Goal: Use online tool/utility: Utilize a website feature to perform a specific function

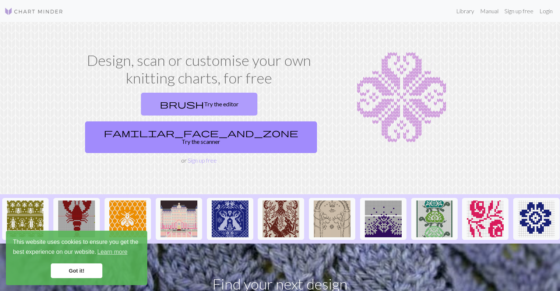
click at [154, 109] on link "brush Try the editor" at bounding box center [199, 104] width 116 height 23
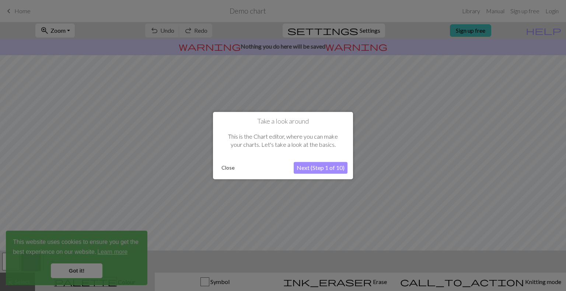
click at [309, 168] on button "Next (Step 1 of 10)" at bounding box center [320, 168] width 54 height 12
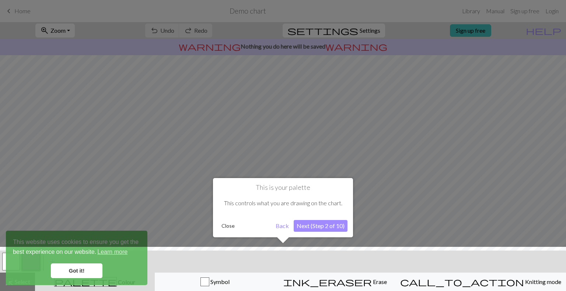
click at [316, 228] on button "Next (Step 2 of 10)" at bounding box center [320, 226] width 54 height 12
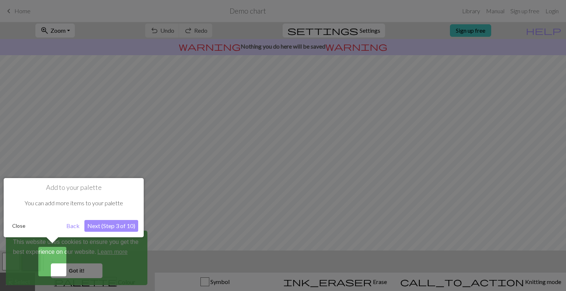
click at [133, 224] on button "Next (Step 3 of 10)" at bounding box center [111, 226] width 54 height 12
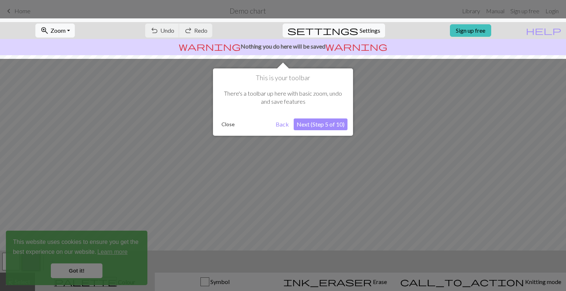
click at [315, 130] on button "Next (Step 5 of 10)" at bounding box center [320, 125] width 54 height 12
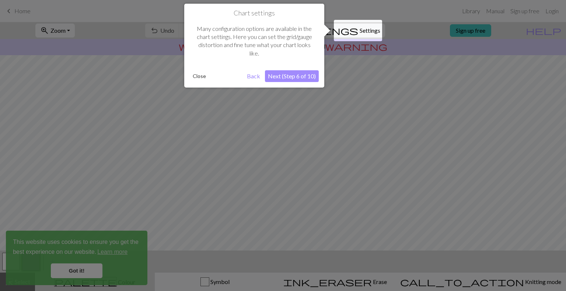
click at [295, 78] on button "Next (Step 6 of 10)" at bounding box center [292, 76] width 54 height 12
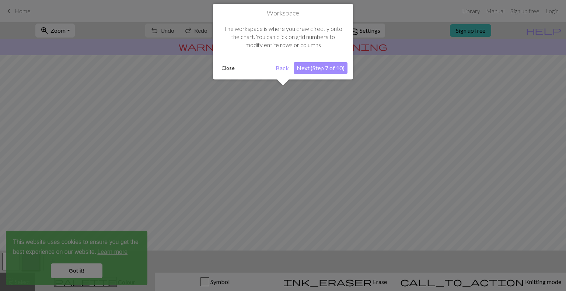
scroll to position [44, 0]
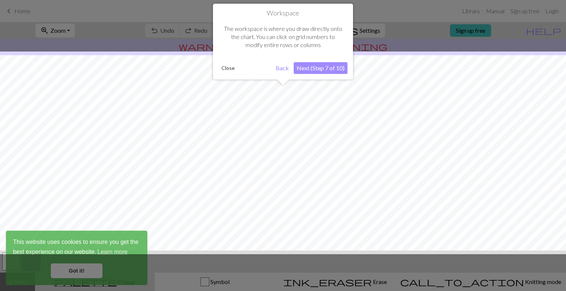
click at [305, 70] on button "Next (Step 7 of 10)" at bounding box center [320, 68] width 54 height 12
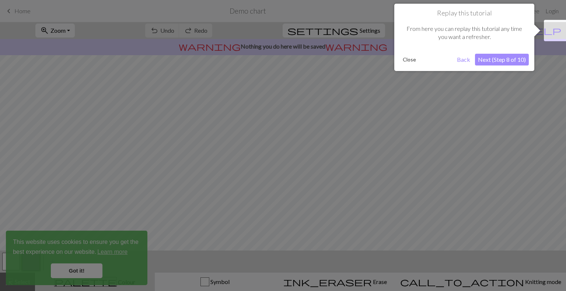
click at [502, 61] on button "Next (Step 8 of 10)" at bounding box center [502, 60] width 54 height 12
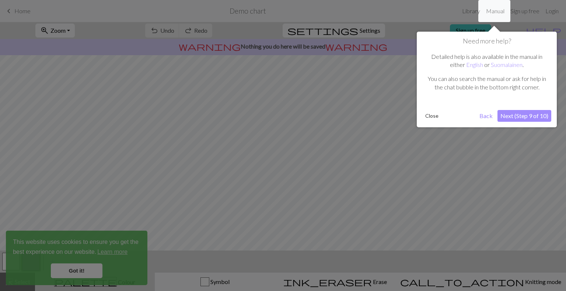
click at [504, 114] on button "Next (Step 9 of 10)" at bounding box center [524, 116] width 54 height 12
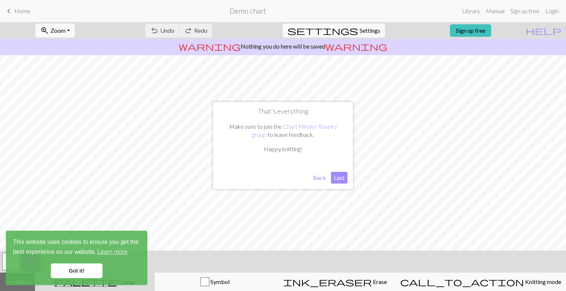
click at [334, 174] on button "Last" at bounding box center [339, 178] width 17 height 12
click at [362, 26] on span "Settings" at bounding box center [369, 30] width 21 height 9
select select "aran"
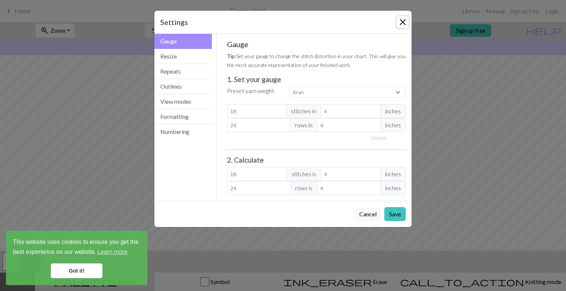
click at [401, 19] on button "Close" at bounding box center [403, 22] width 12 height 12
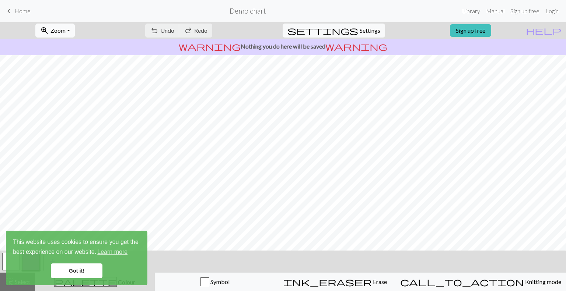
click at [75, 30] on button "zoom_in Zoom Zoom" at bounding box center [54, 31] width 39 height 14
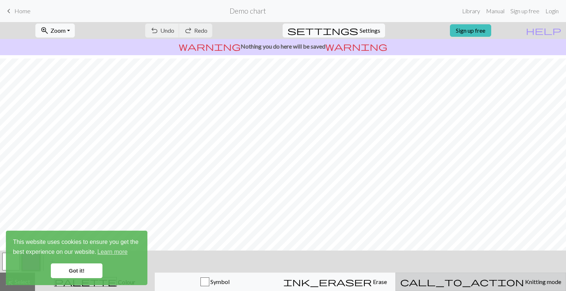
click at [524, 284] on span "Knitting mode" at bounding box center [542, 281] width 37 height 7
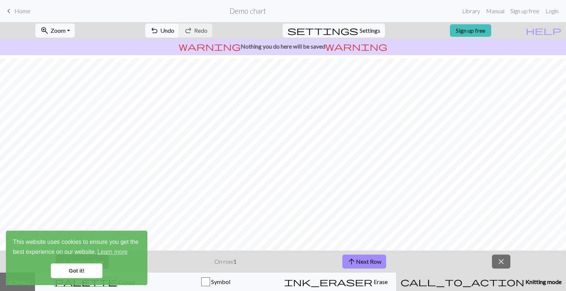
click at [524, 284] on span "Knitting mode" at bounding box center [542, 281] width 37 height 7
click at [501, 261] on span "close" at bounding box center [500, 262] width 9 height 10
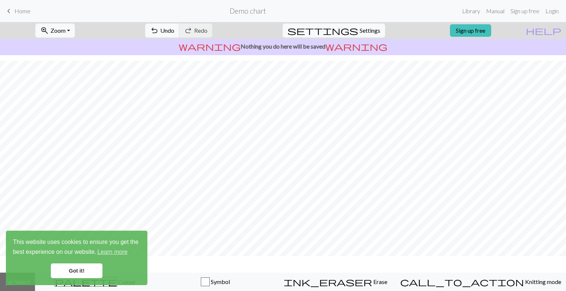
scroll to position [57, 0]
